Goal: Information Seeking & Learning: Learn about a topic

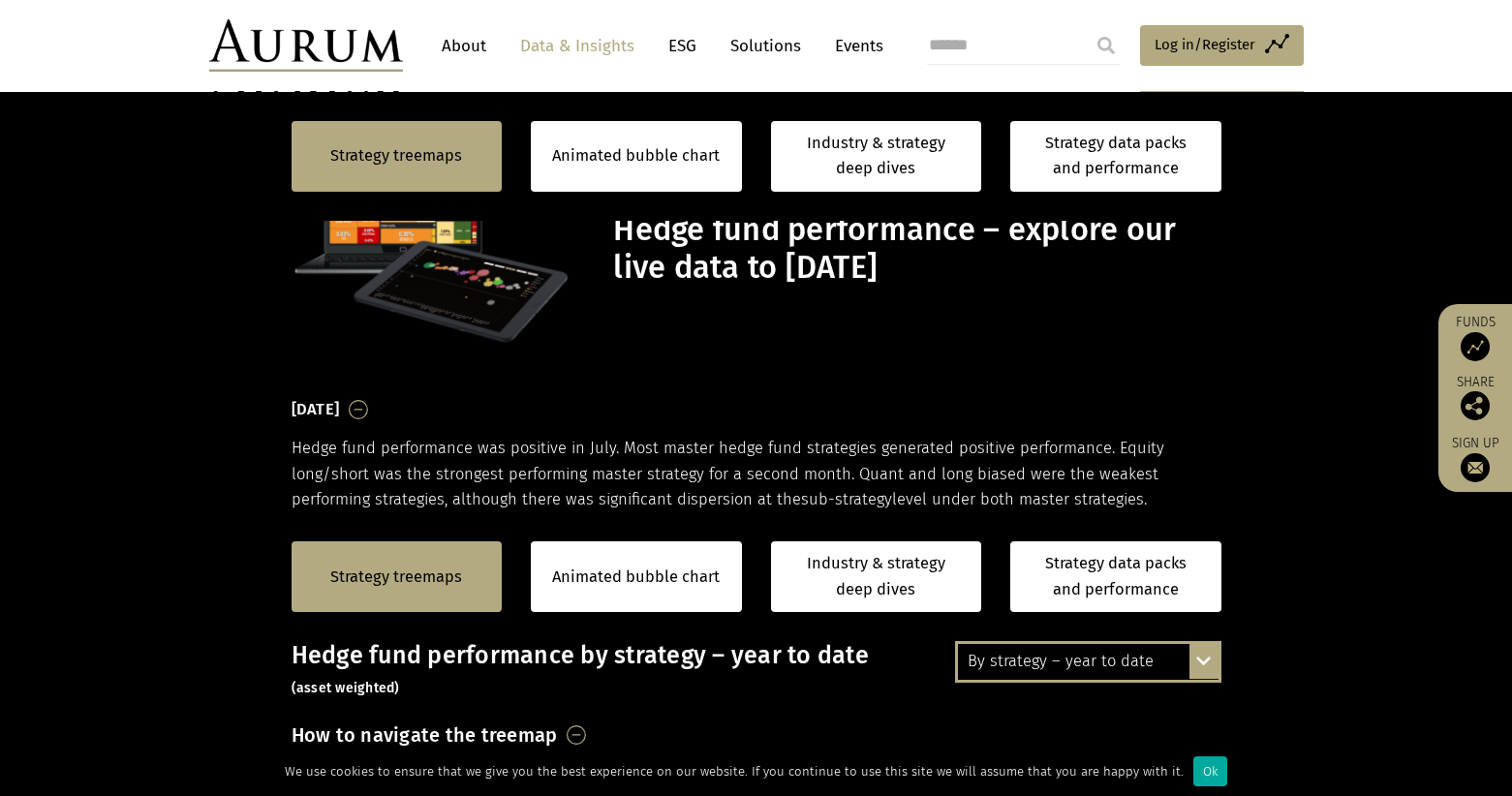
scroll to position [780, 0]
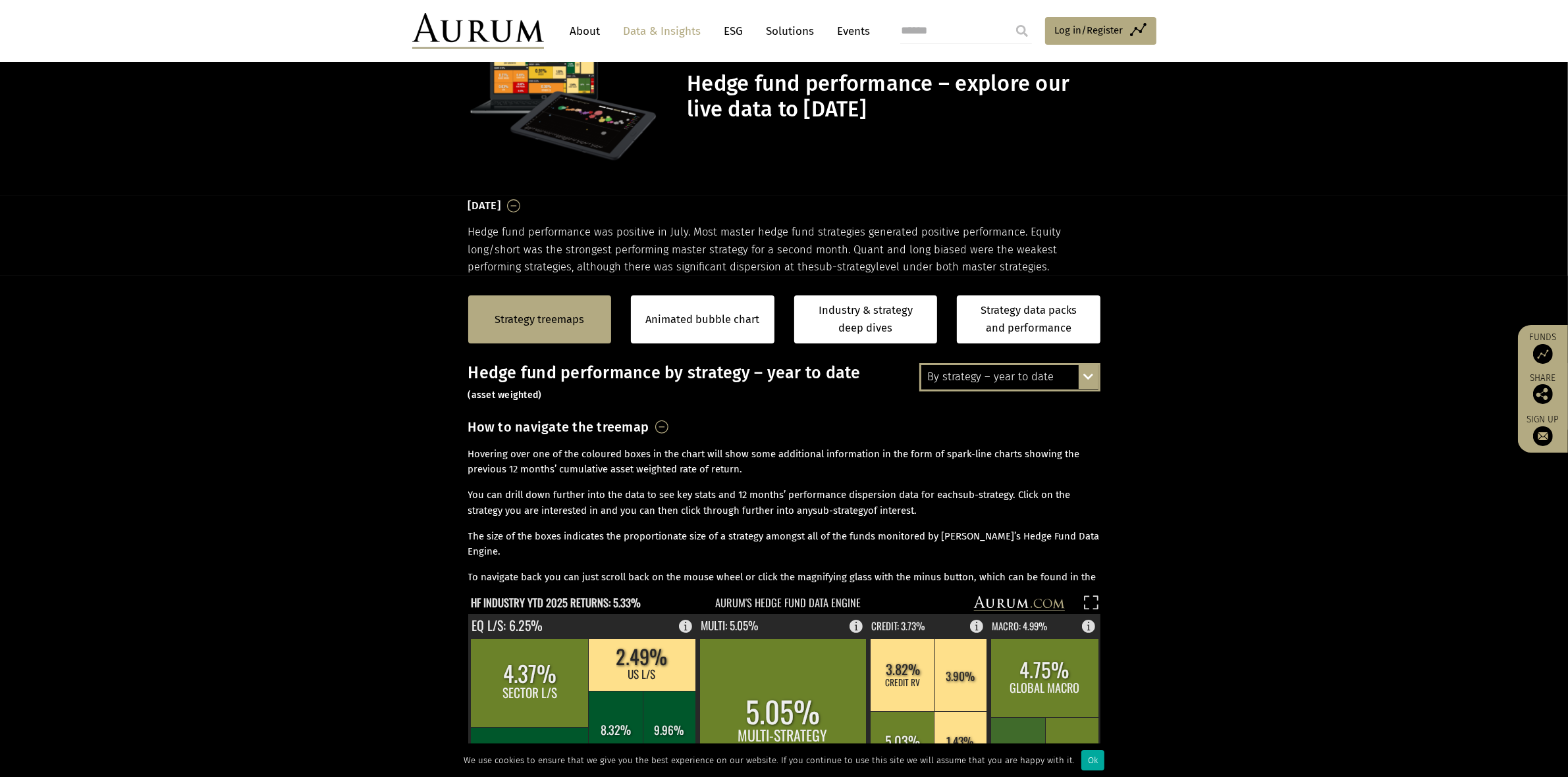
scroll to position [37, 0]
